Goal: Information Seeking & Learning: Understand process/instructions

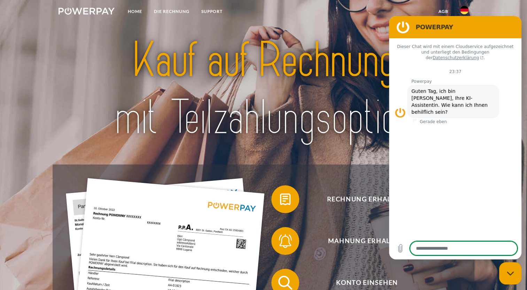
click at [462, 10] on img at bounding box center [464, 10] width 8 height 8
click at [465, 10] on img at bounding box center [464, 10] width 8 height 8
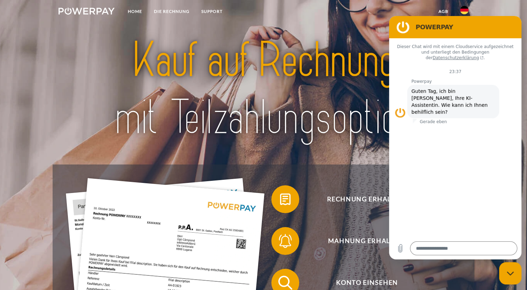
click at [465, 10] on img at bounding box center [464, 10] width 8 height 8
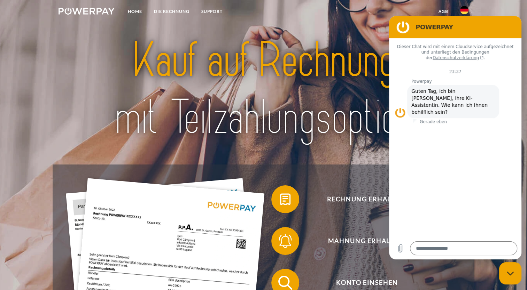
click at [465, 10] on img at bounding box center [464, 10] width 8 height 8
click at [455, 9] on link at bounding box center [464, 12] width 20 height 14
click at [513, 277] on div "Messaging-Fenster schließen" at bounding box center [509, 273] width 21 height 21
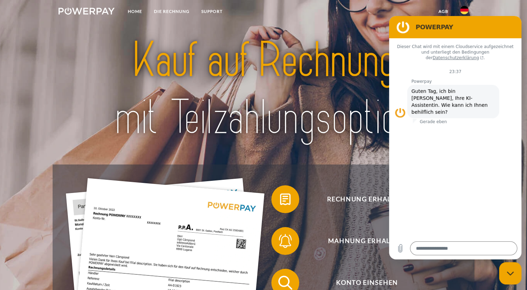
type textarea "*"
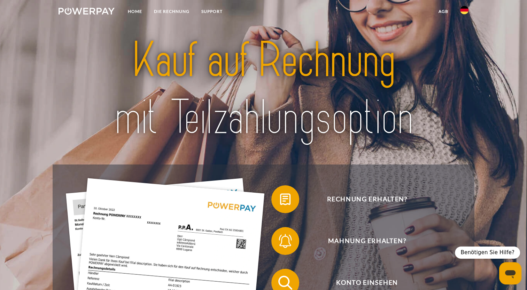
click at [467, 8] on img at bounding box center [464, 10] width 8 height 8
click at [466, 34] on img at bounding box center [464, 33] width 8 height 8
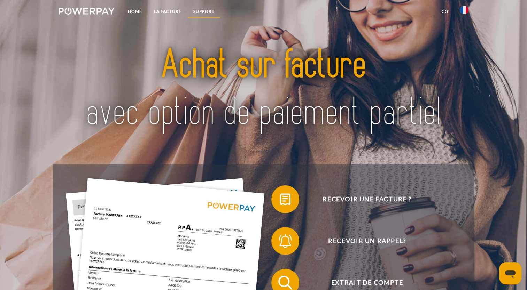
click at [205, 10] on link "Support" at bounding box center [203, 11] width 33 height 13
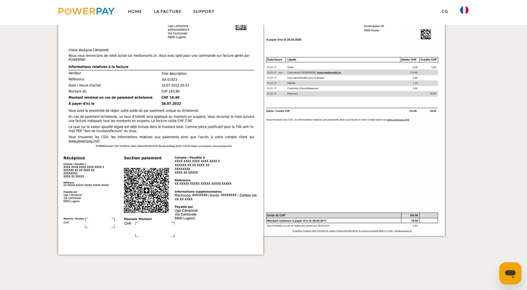
scroll to position [1301, 0]
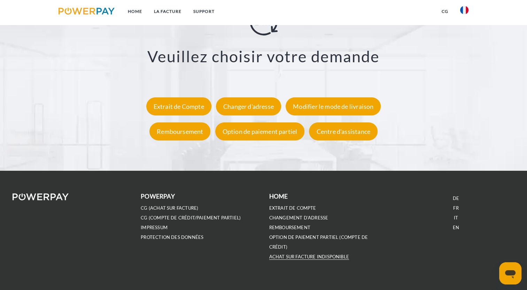
click at [300, 254] on link "ACHAT SUR FACTURE INDISPONIBLE" at bounding box center [309, 257] width 80 height 6
